Goal: Navigation & Orientation: Find specific page/section

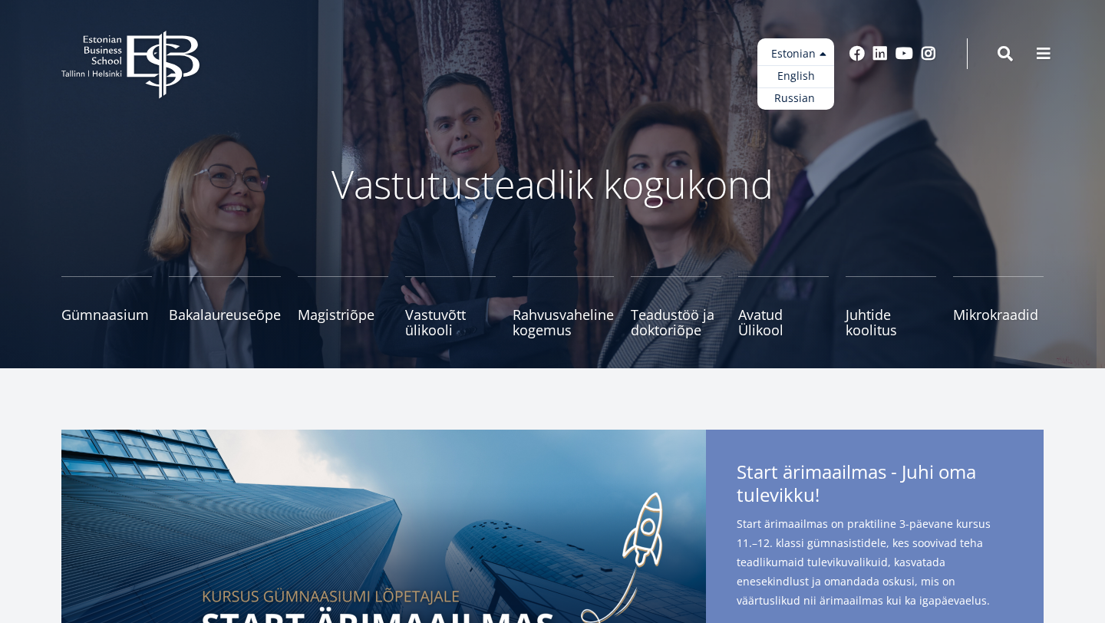
click at [786, 60] on ul "Estonian English Russian" at bounding box center [795, 73] width 77 height 71
click at [789, 78] on link "English" at bounding box center [795, 76] width 77 height 22
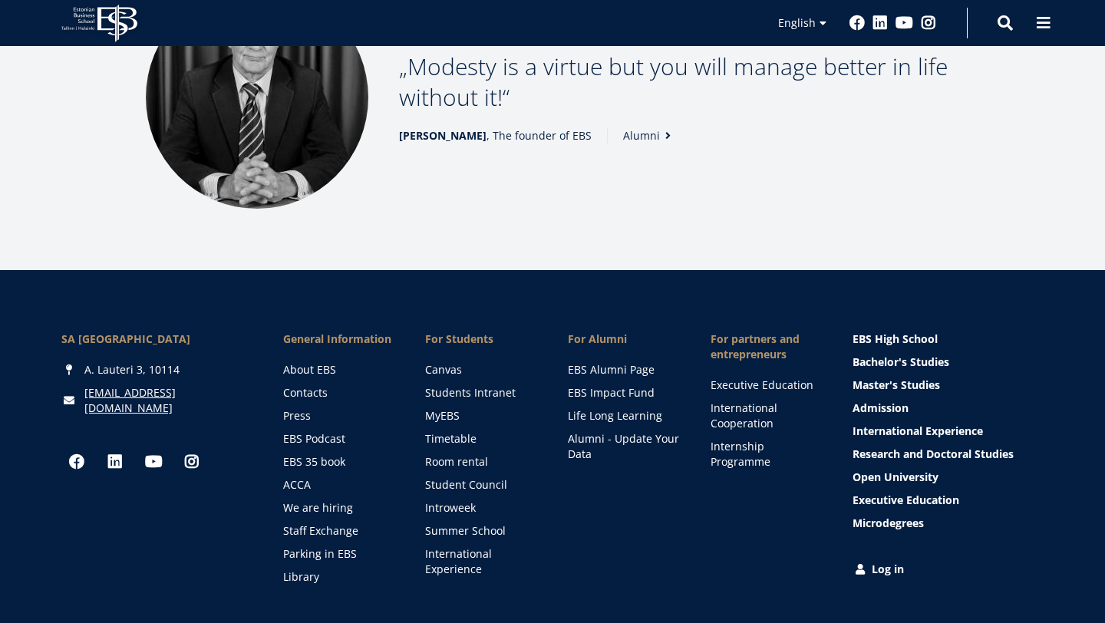
scroll to position [2235, 0]
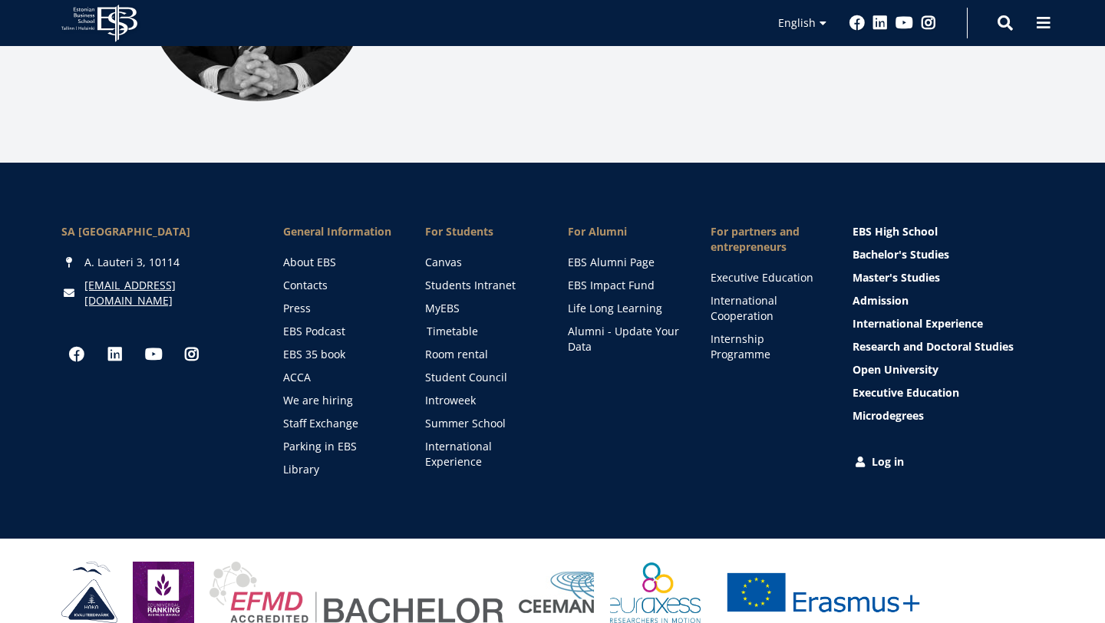
click at [463, 324] on link "Timetable" at bounding box center [483, 331] width 112 height 15
